Goal: Task Accomplishment & Management: Manage account settings

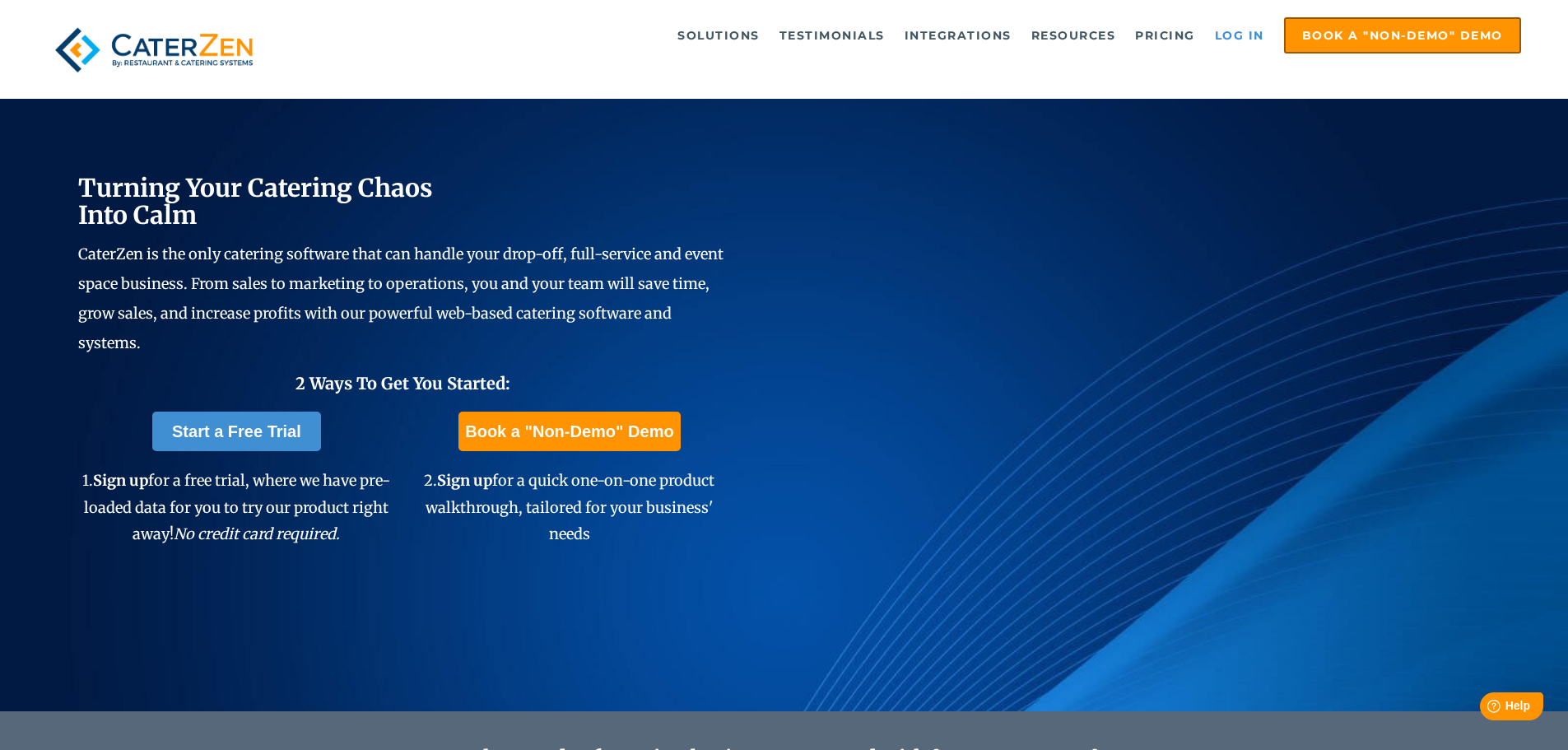
click at [1240, 32] on link "Log in" at bounding box center [1240, 34] width 66 height 33
click at [1234, 27] on link "Log in" at bounding box center [1240, 34] width 66 height 33
